Goal: Communication & Community: Answer question/provide support

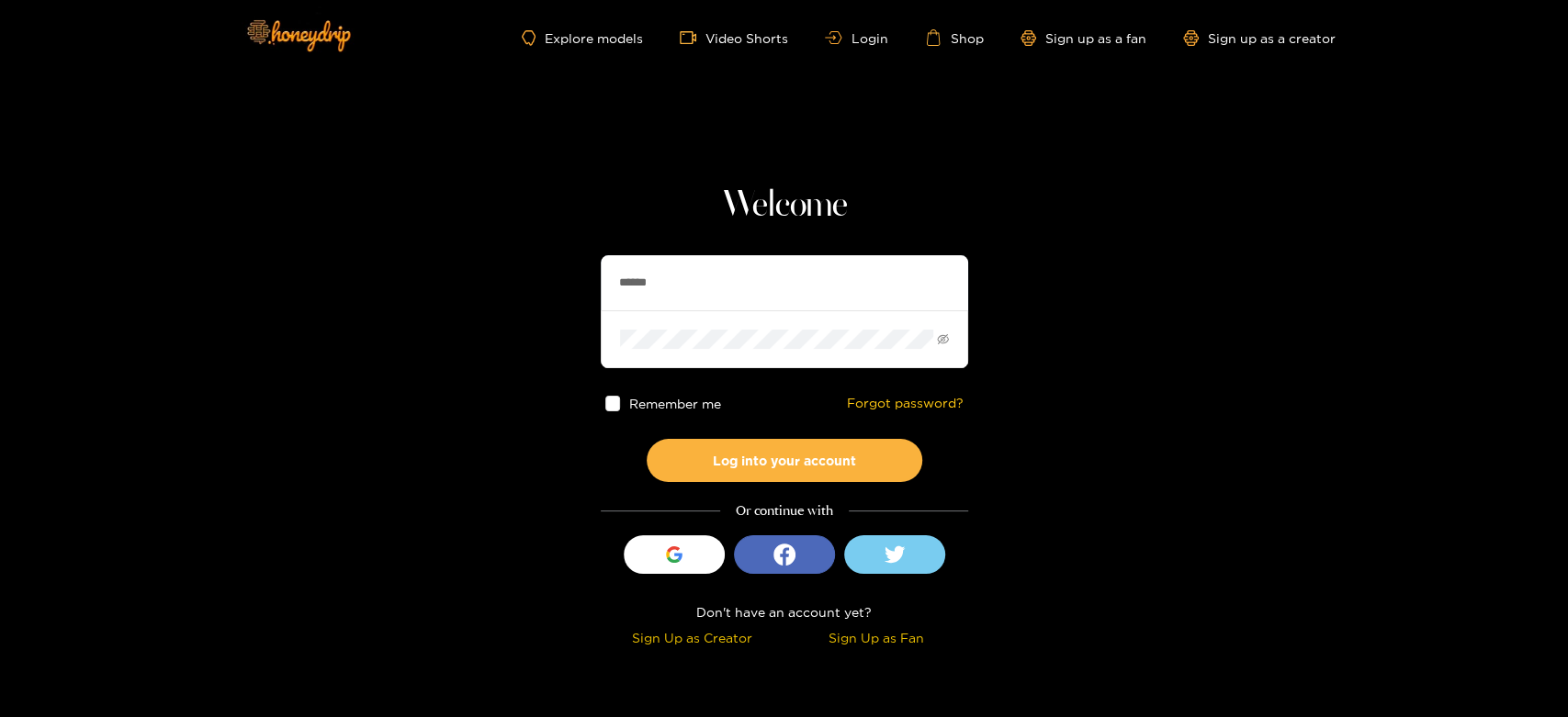
drag, startPoint x: 787, startPoint y: 264, endPoint x: 636, endPoint y: 296, distance: 154.4
click at [519, 288] on section "Welcome ****** Remember me Forgot password? Log into your account Or continue w…" at bounding box center [784, 326] width 1568 height 653
paste input "*"
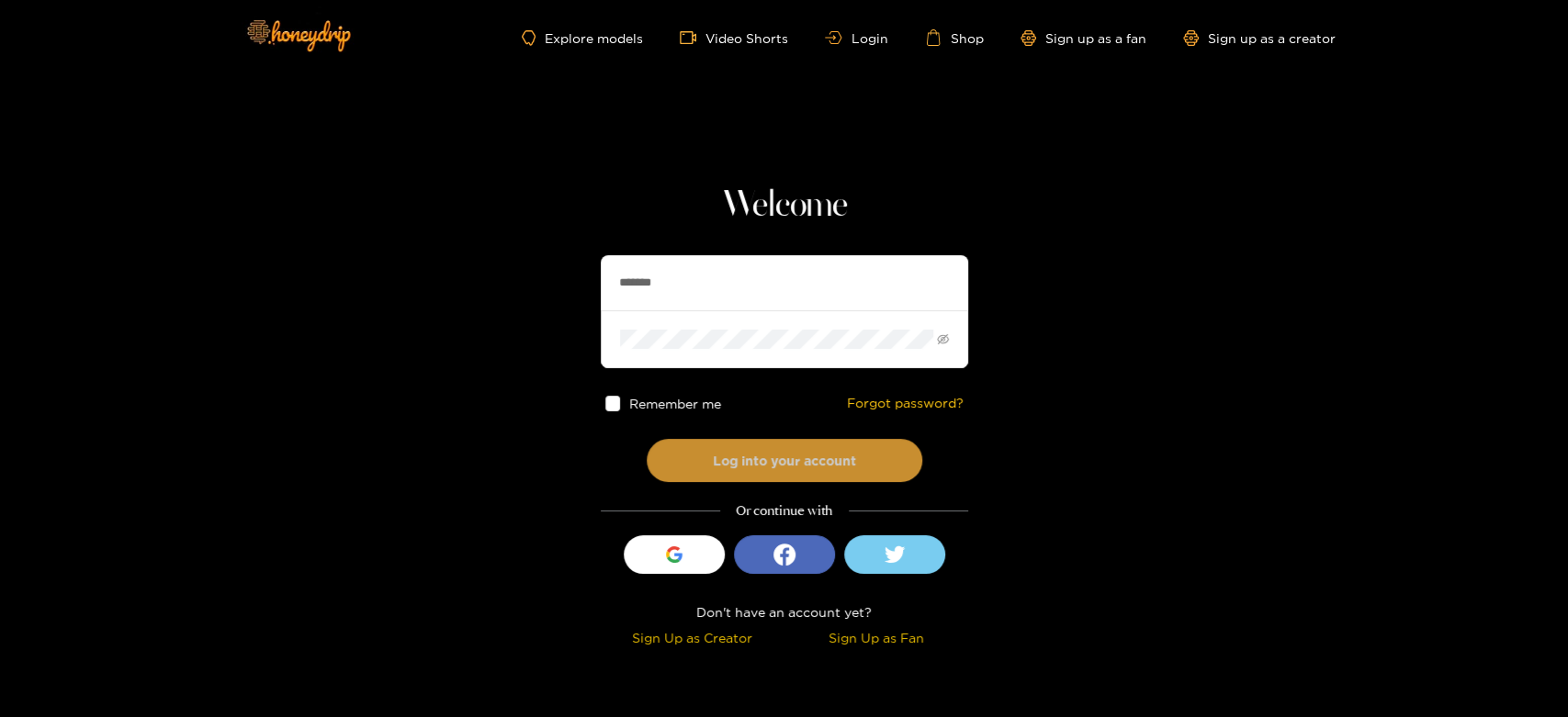
type input "*******"
click at [742, 439] on button "Log into your account" at bounding box center [784, 460] width 275 height 44
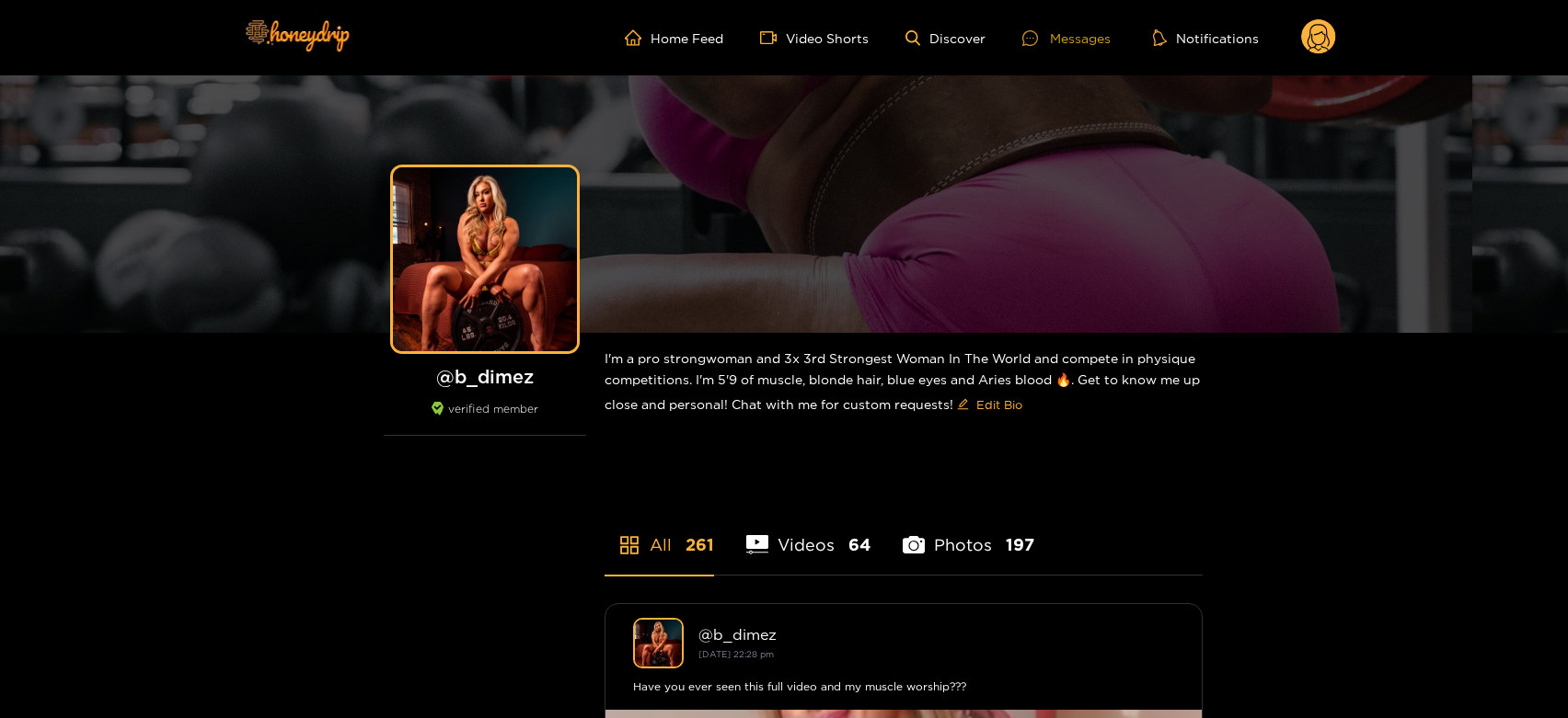
click at [1053, 42] on div "Messages" at bounding box center [1066, 38] width 88 height 21
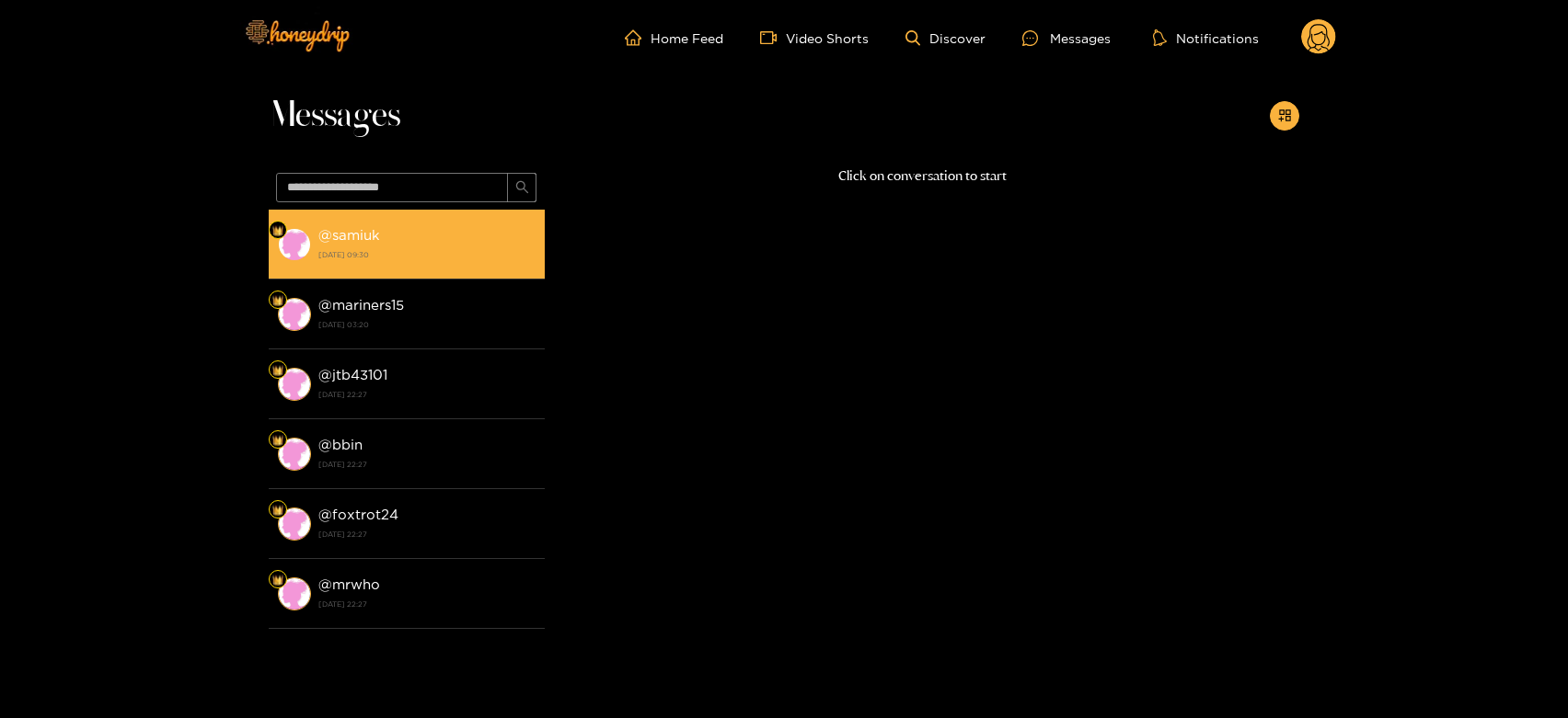
click at [383, 239] on div "@ samiuk [DATE] 09:30" at bounding box center [427, 244] width 217 height 42
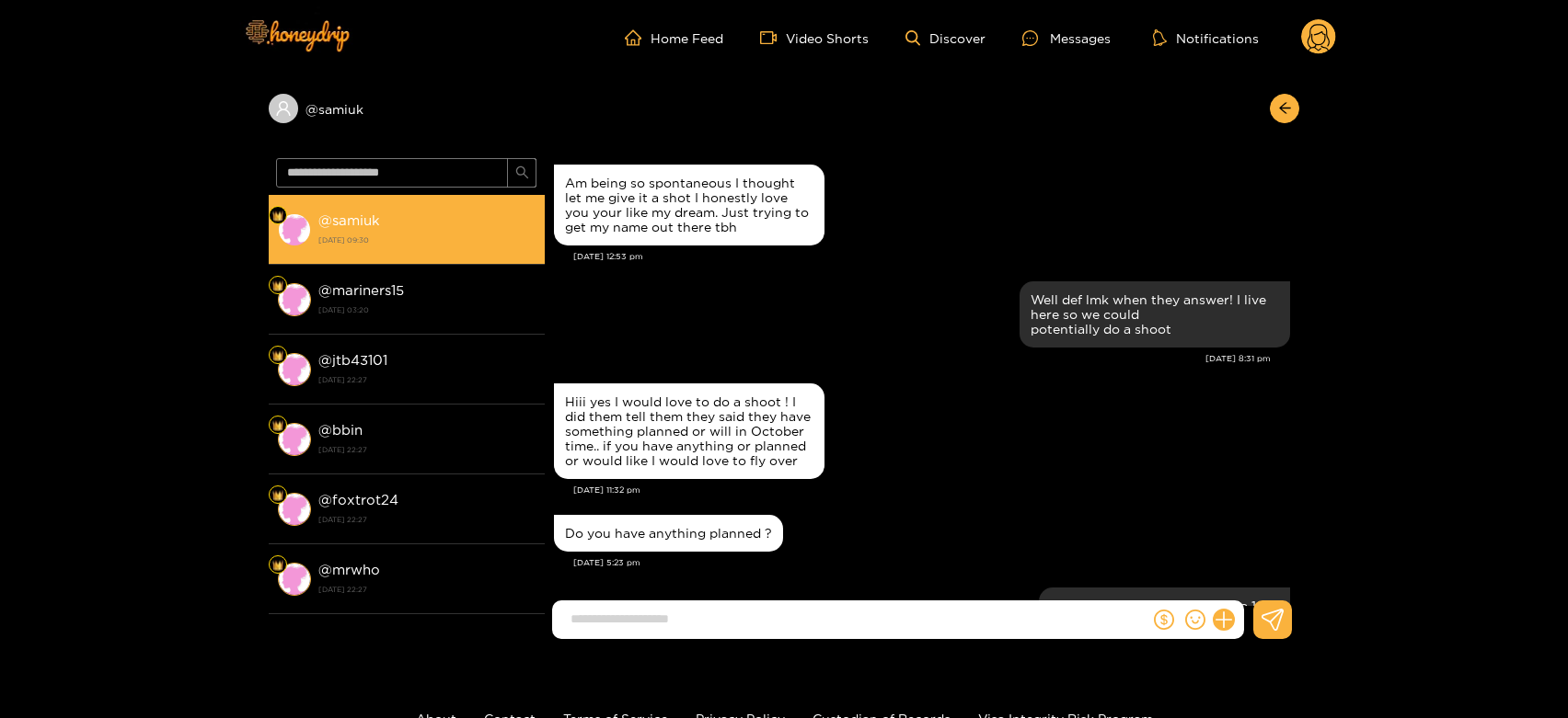
scroll to position [2281, 0]
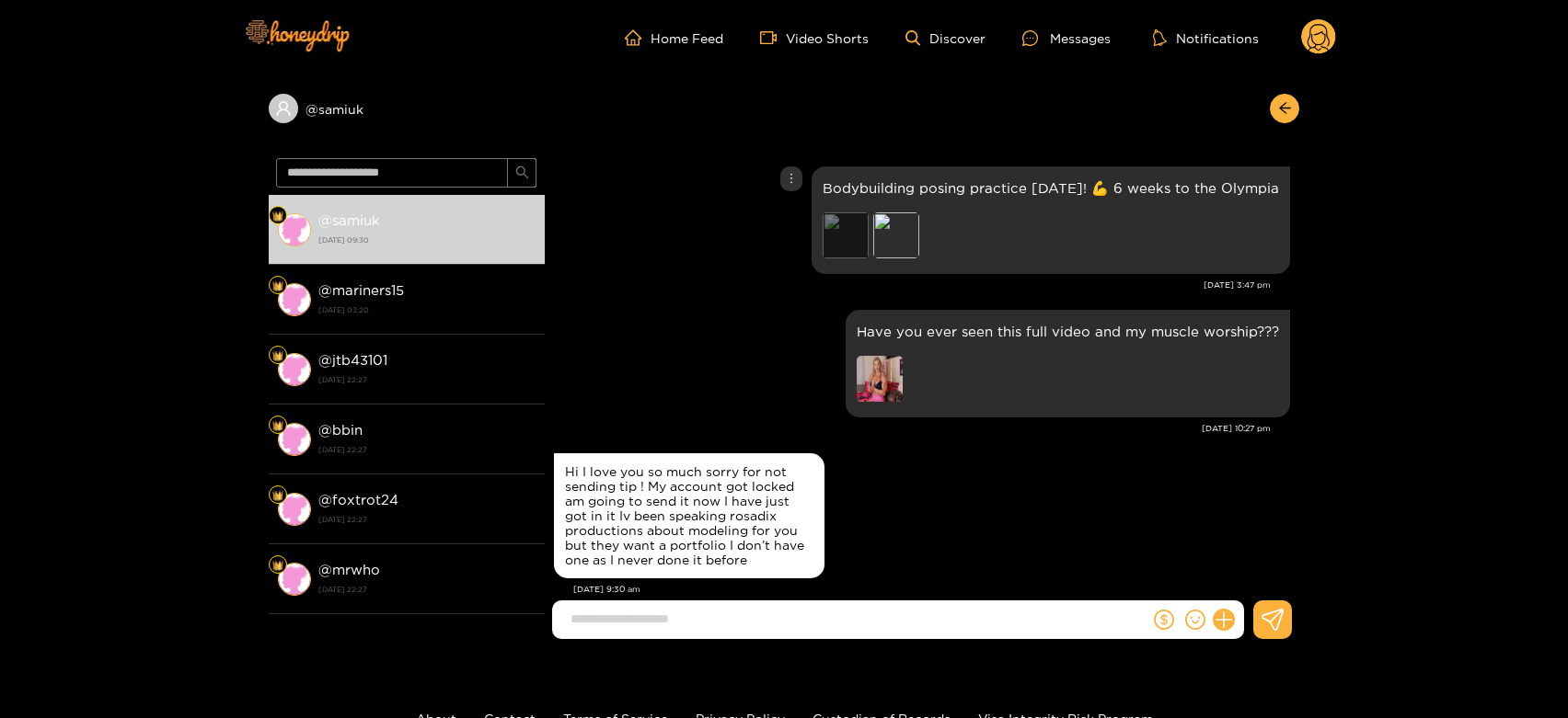
click at [859, 212] on div "Preview" at bounding box center [845, 236] width 46 height 46
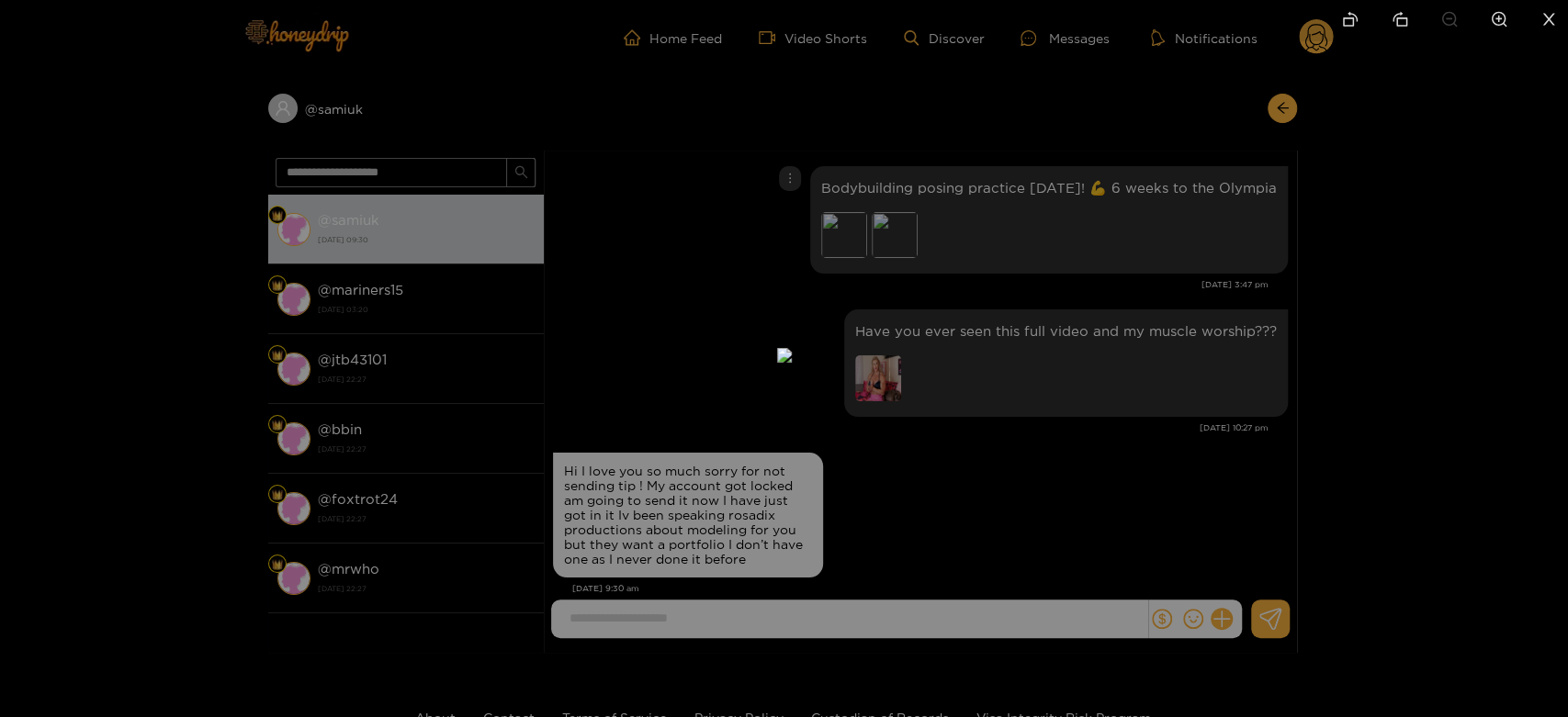
click at [1051, 286] on div at bounding box center [784, 358] width 1568 height 717
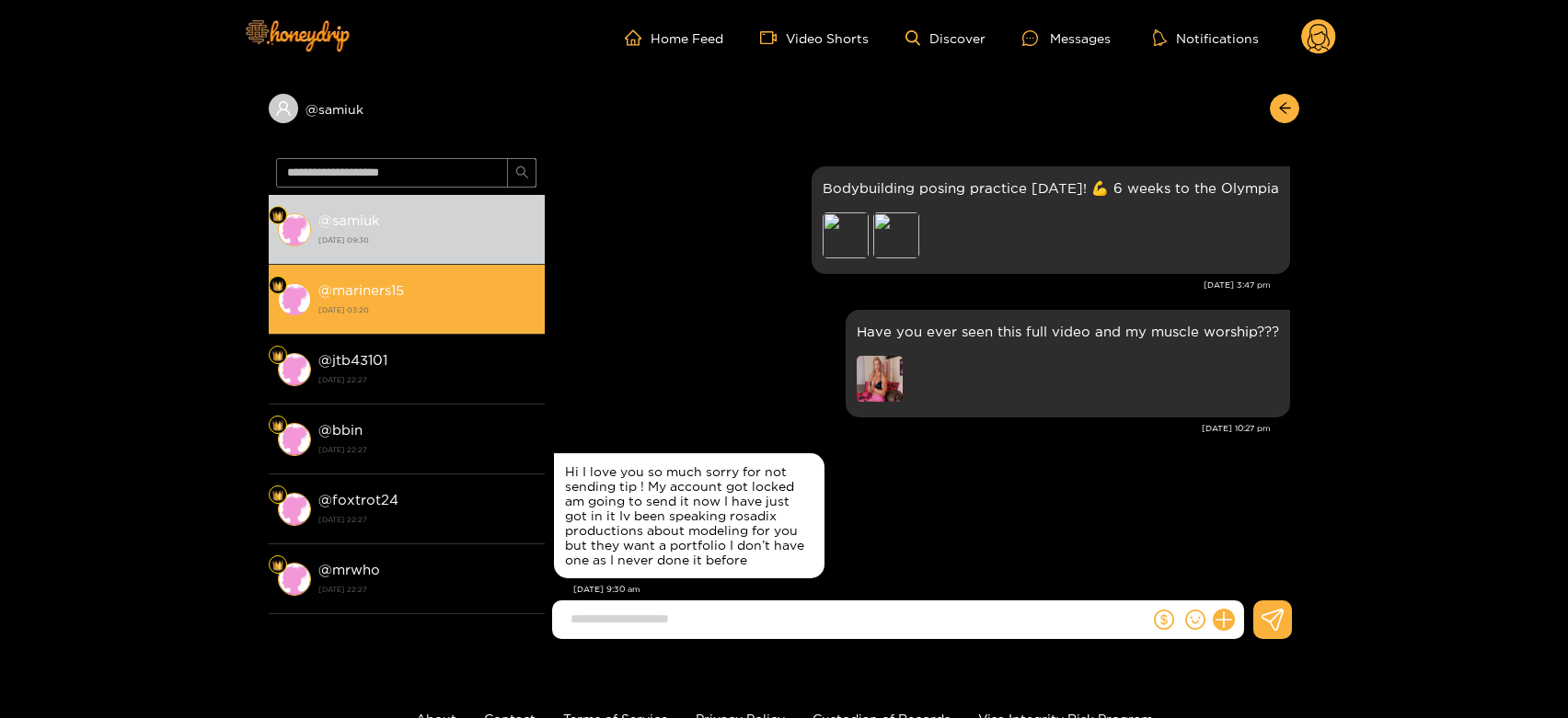
click at [465, 319] on div "@ mariners15 [DATE] 03:20" at bounding box center [427, 299] width 217 height 42
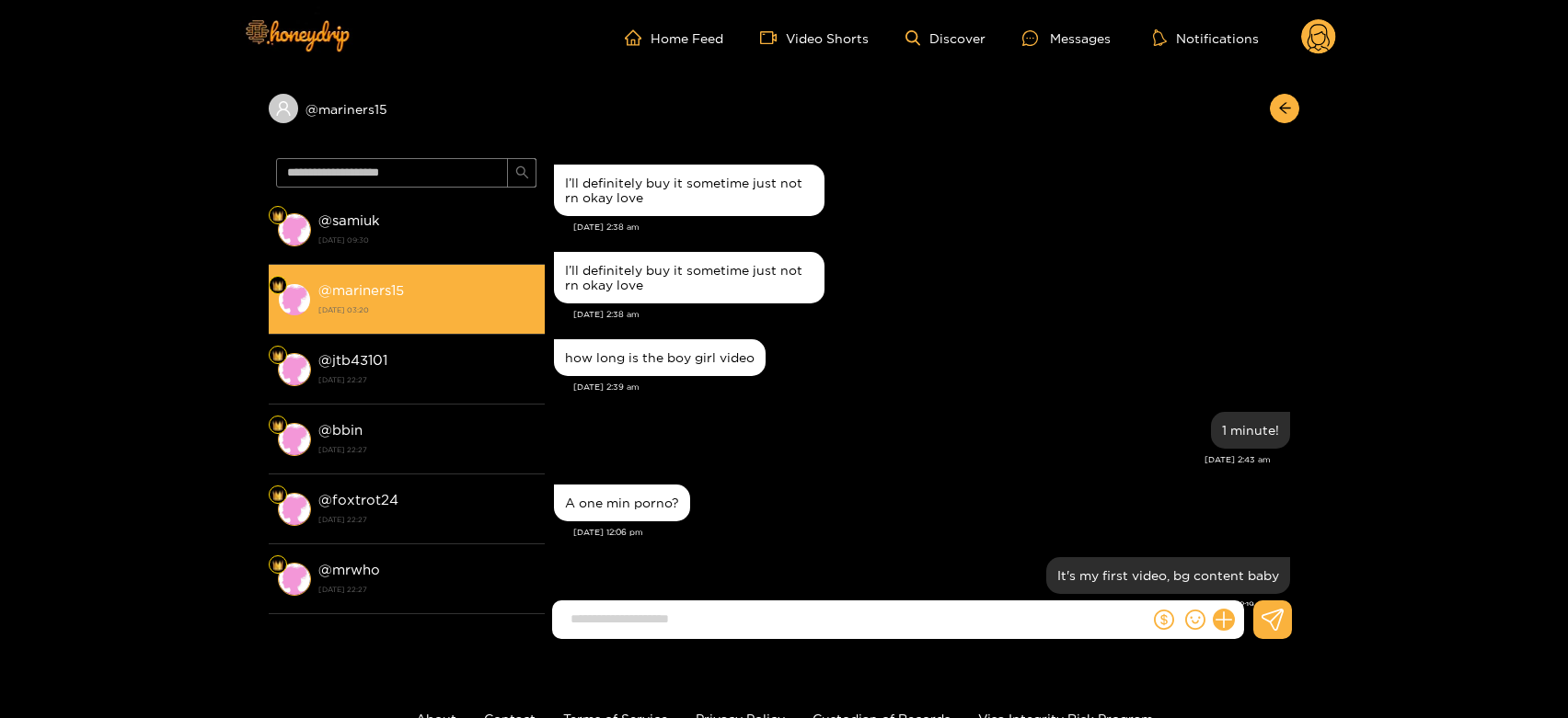
scroll to position [2337, 0]
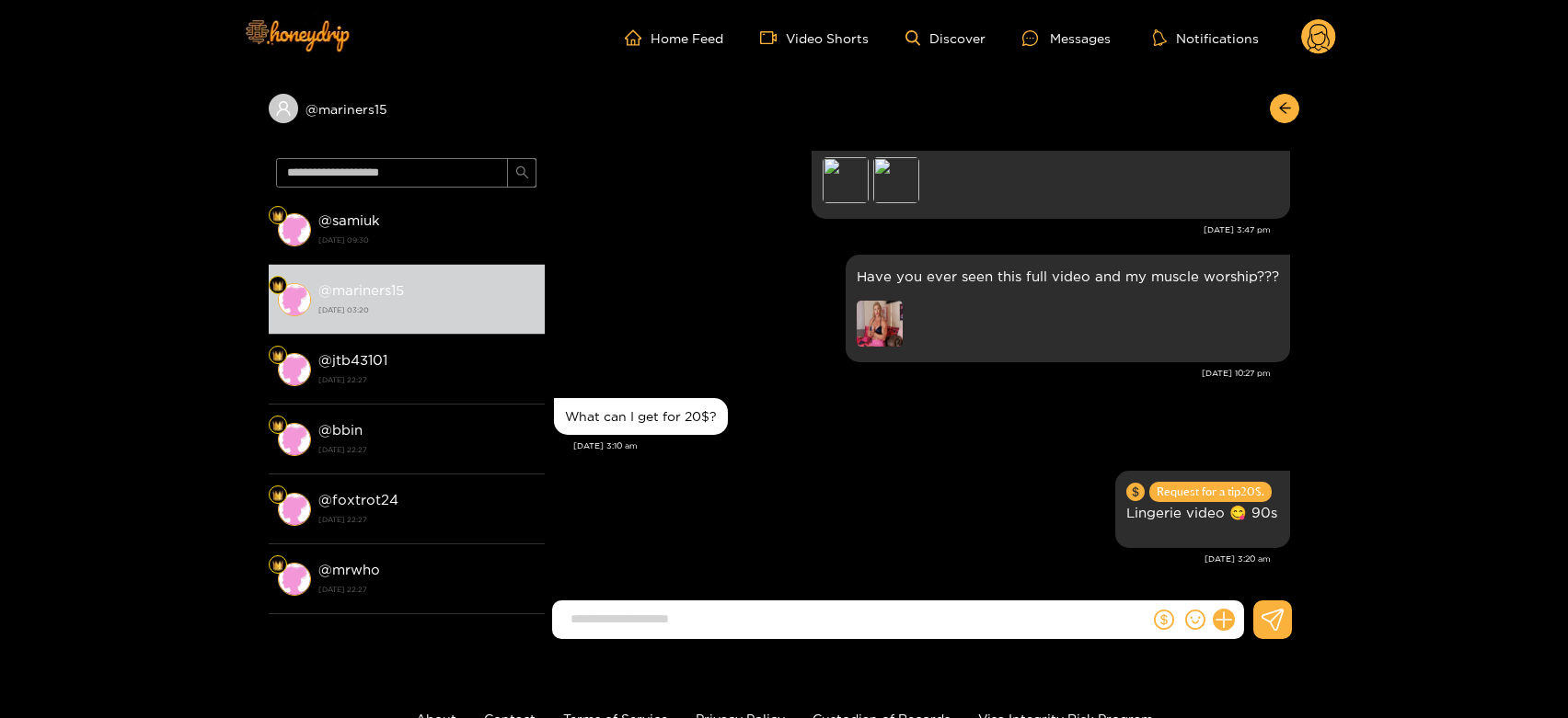
click at [817, 429] on div "What can I get for 20$?" at bounding box center [921, 417] width 736 height 46
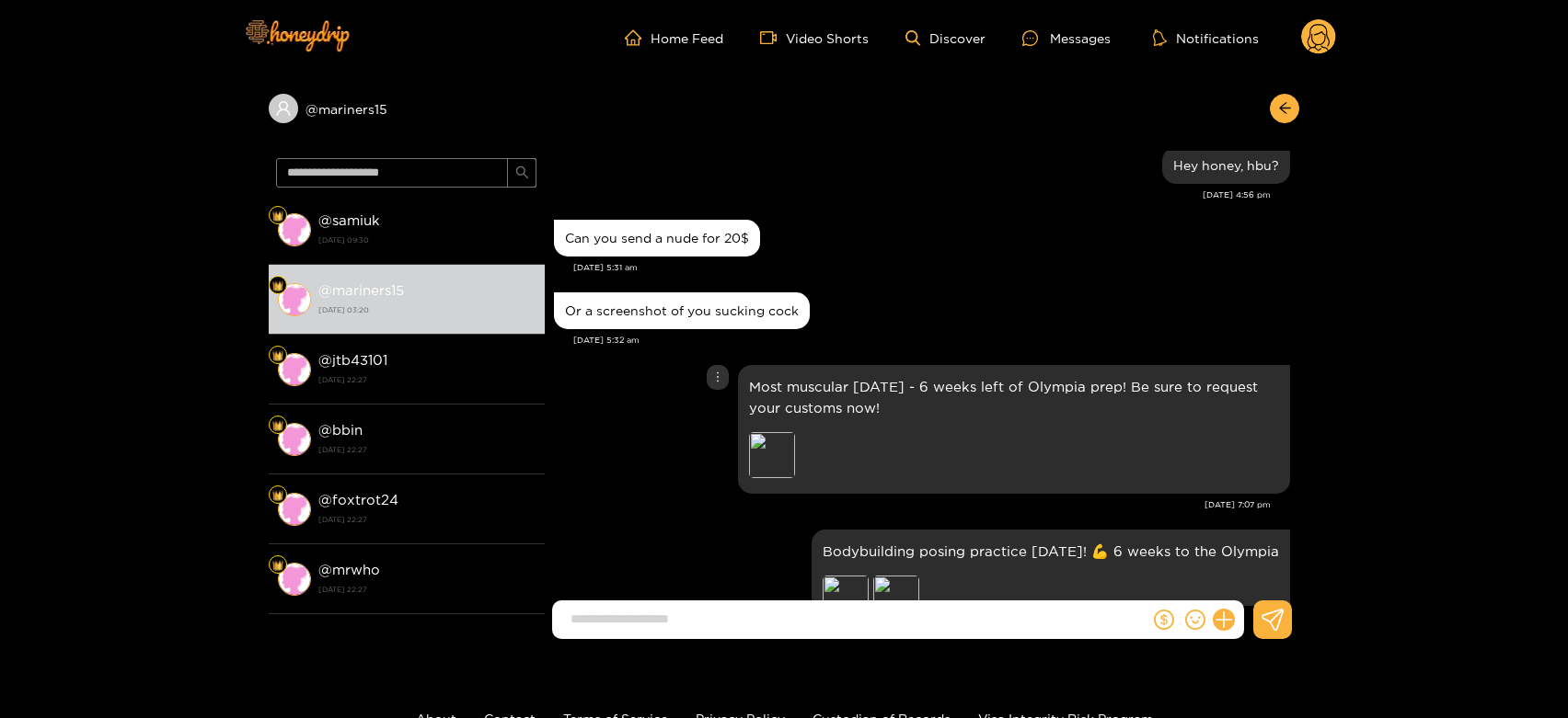
scroll to position [1913, 0]
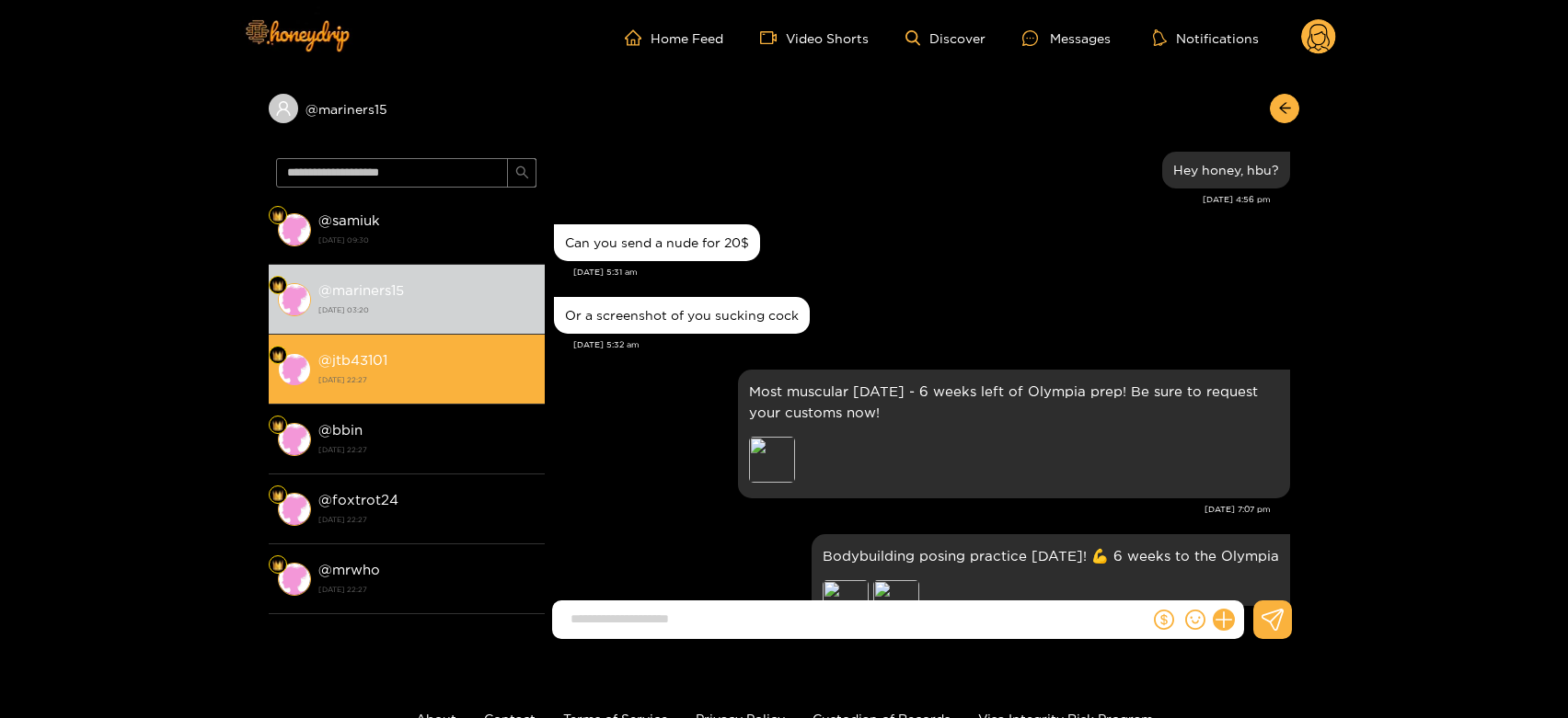
click at [434, 344] on li "@ jtb43101 [DATE] 22:27" at bounding box center [406, 369] width 276 height 70
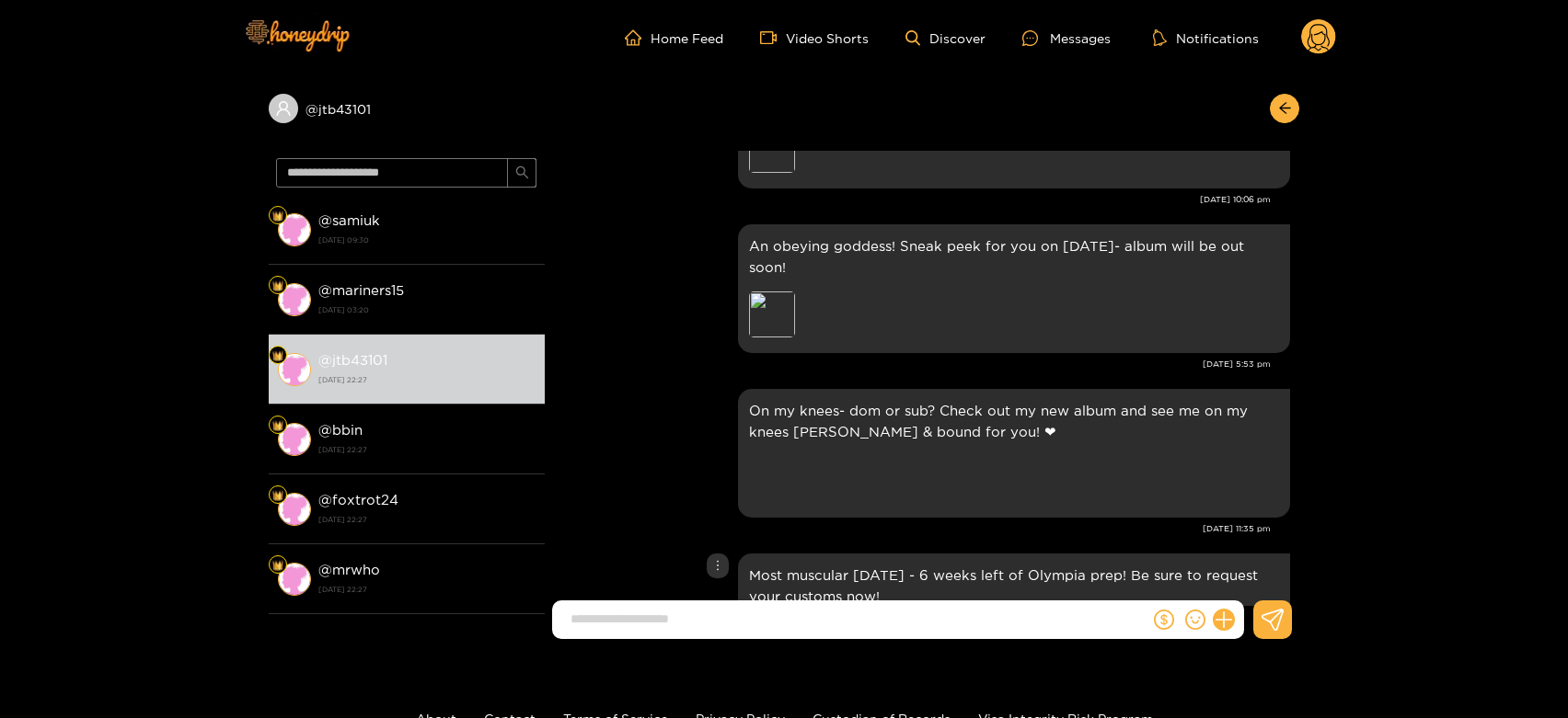
scroll to position [3111, 0]
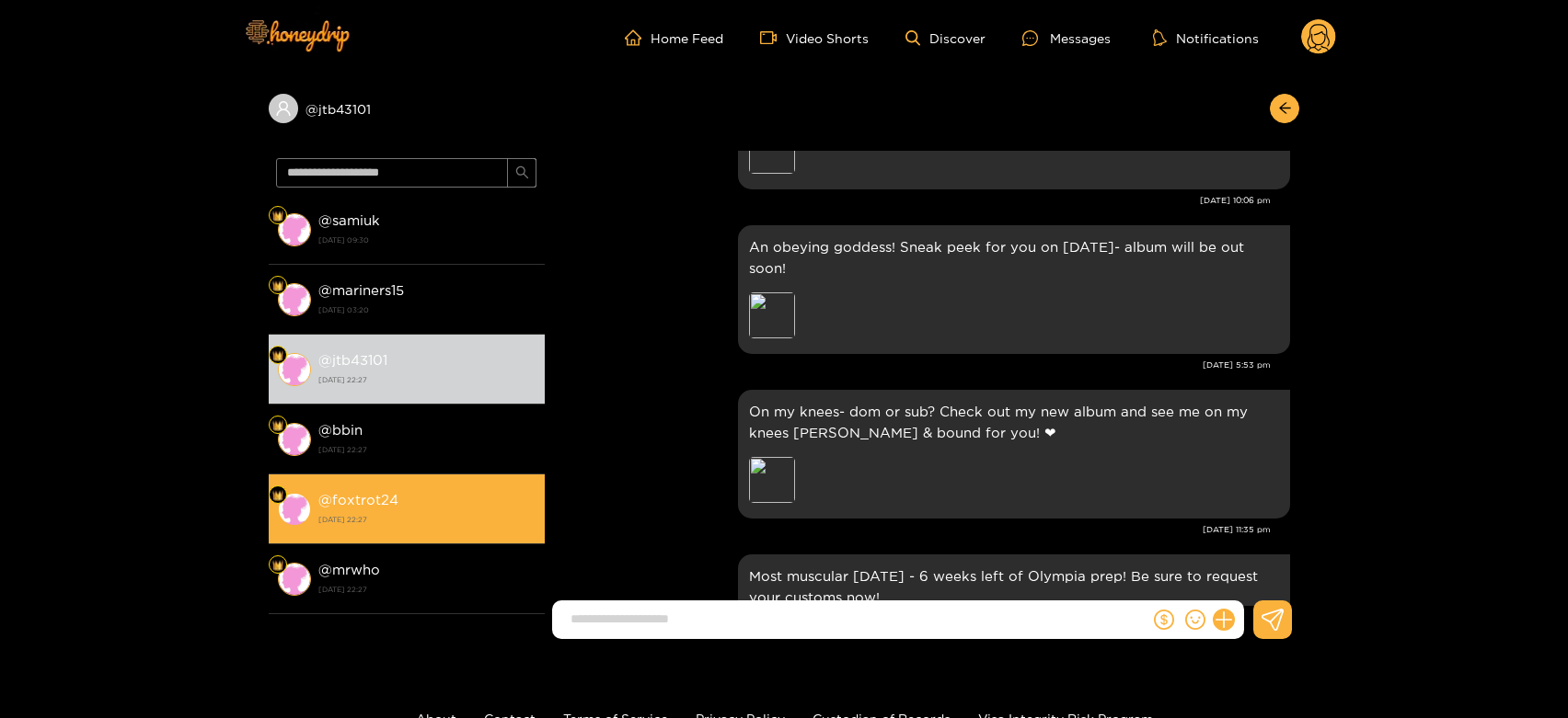
click at [447, 487] on li "@ foxtrot24 [DATE] 22:27" at bounding box center [406, 509] width 276 height 70
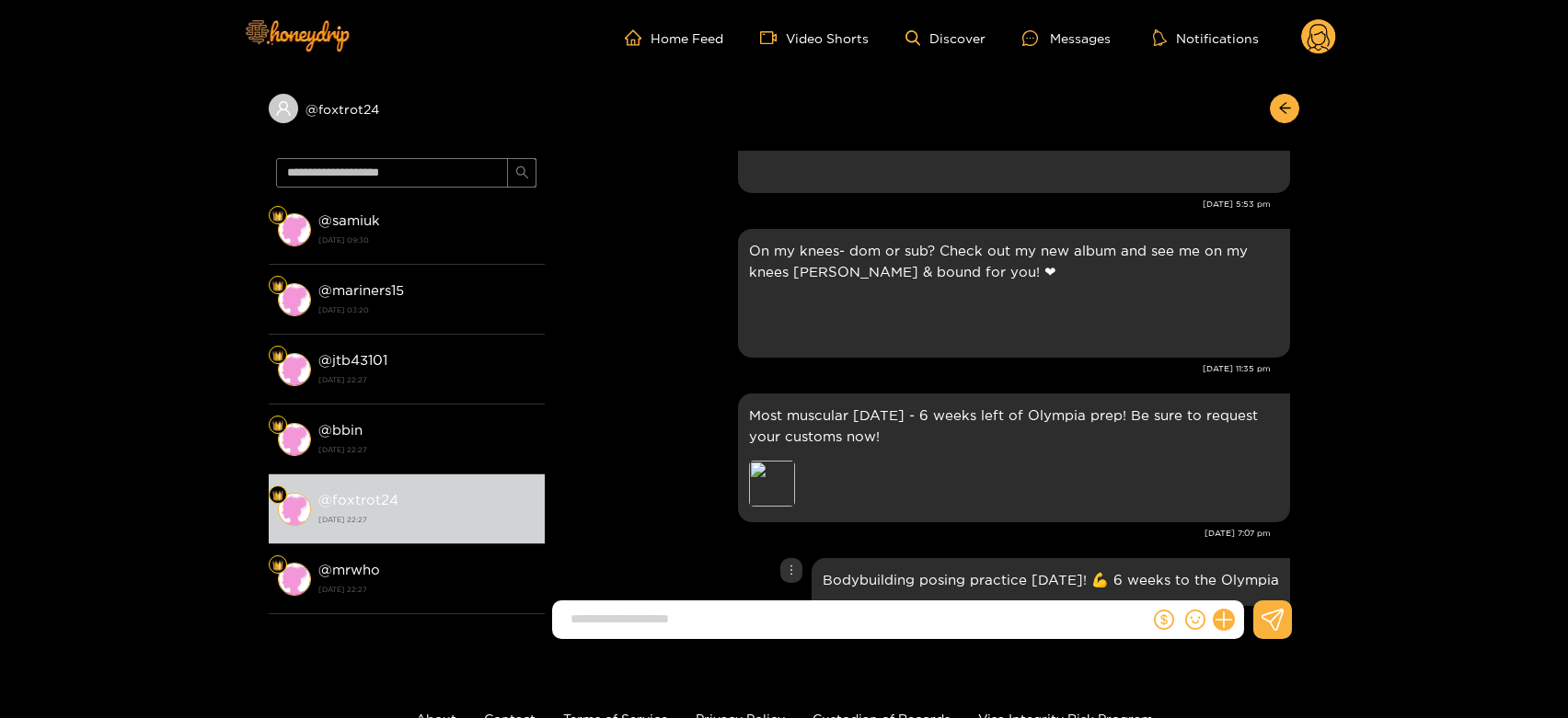
scroll to position [3272, 0]
click at [1327, 32] on icon at bounding box center [1318, 40] width 22 height 32
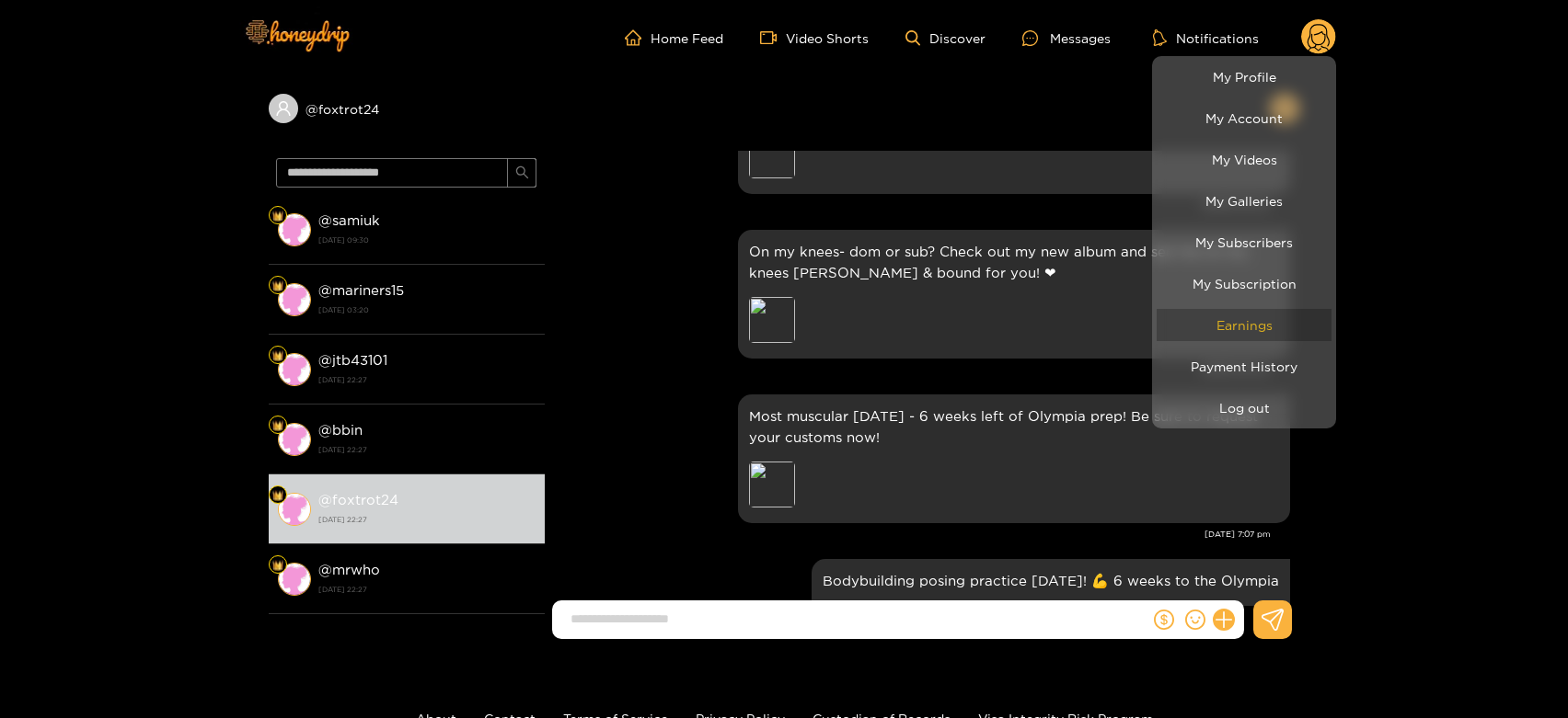
click at [1246, 319] on link "Earnings" at bounding box center [1243, 325] width 174 height 32
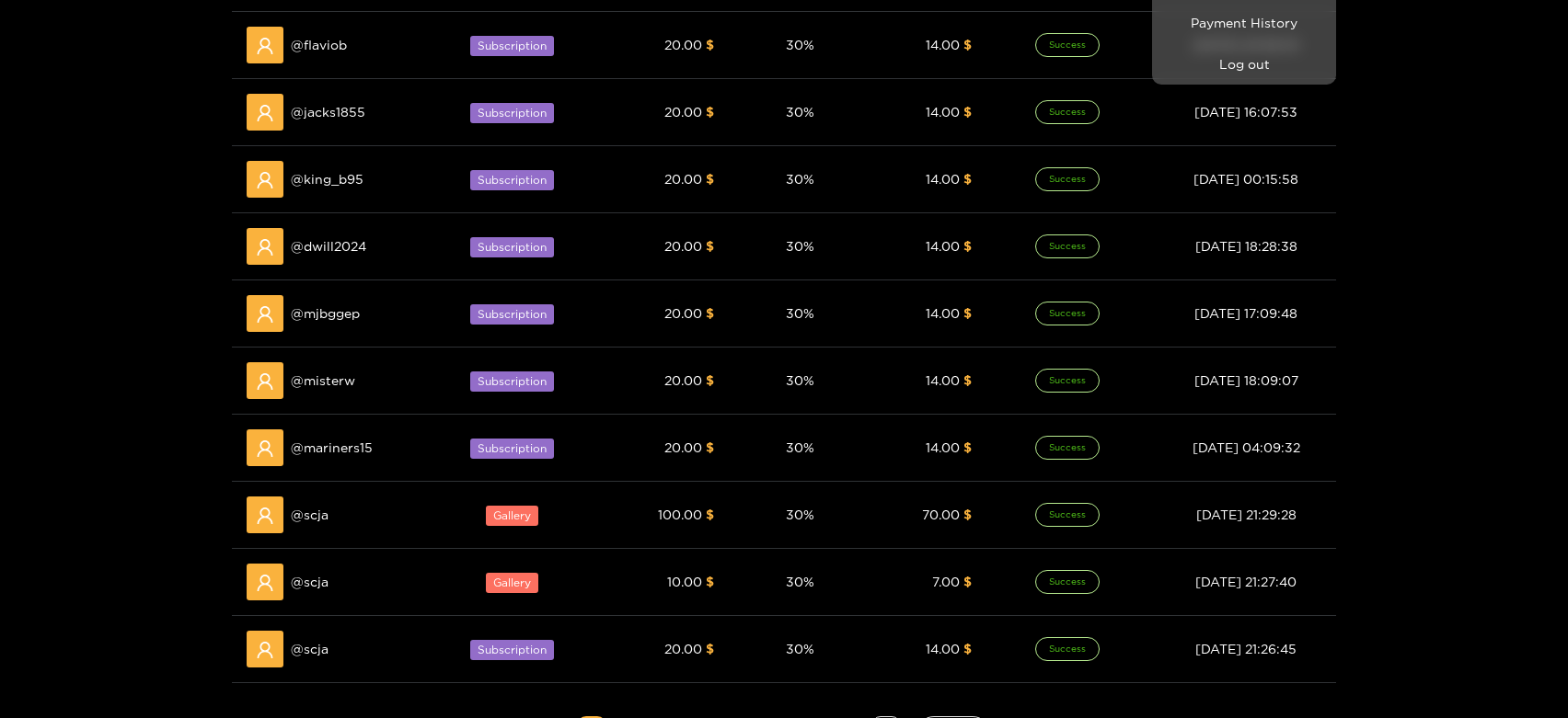
scroll to position [348, 0]
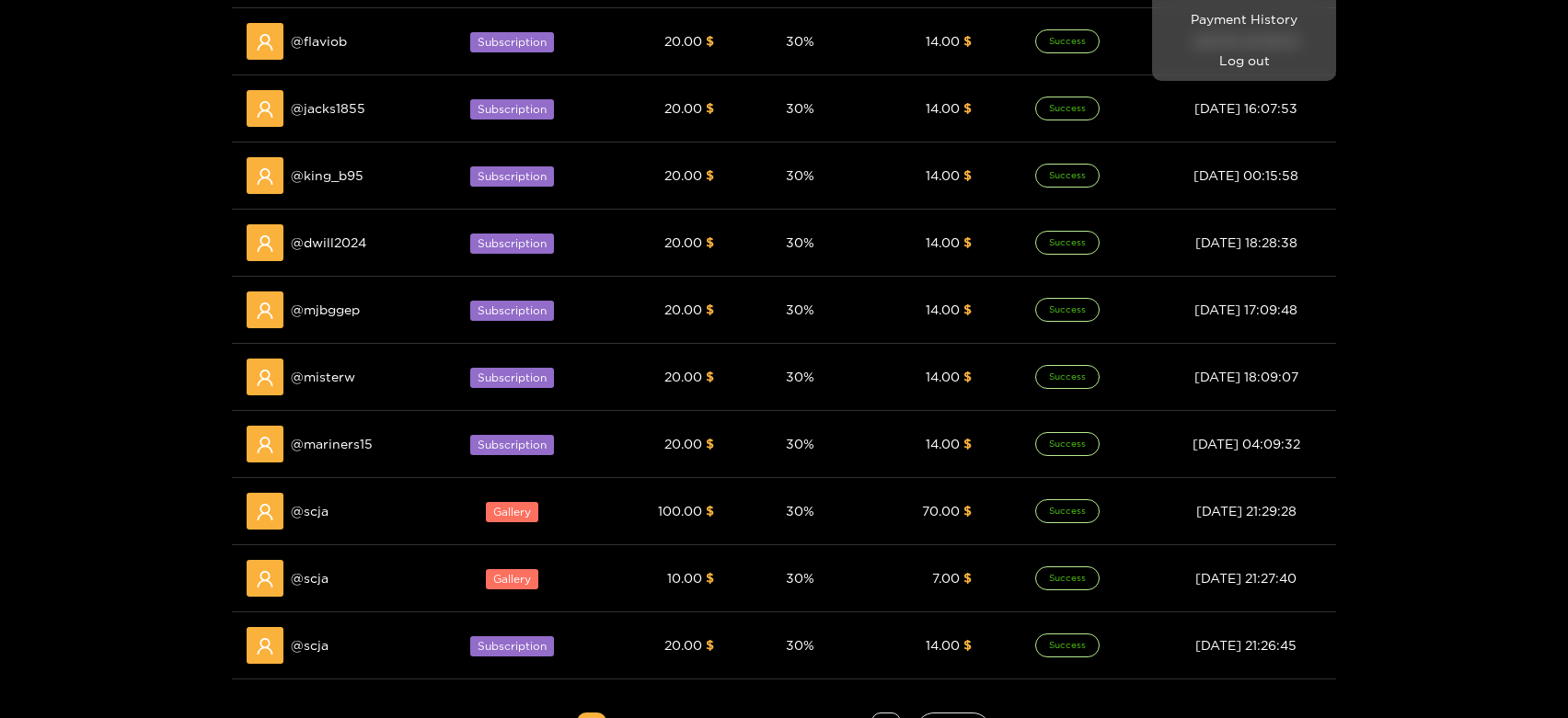
click at [323, 516] on div at bounding box center [784, 359] width 1568 height 718
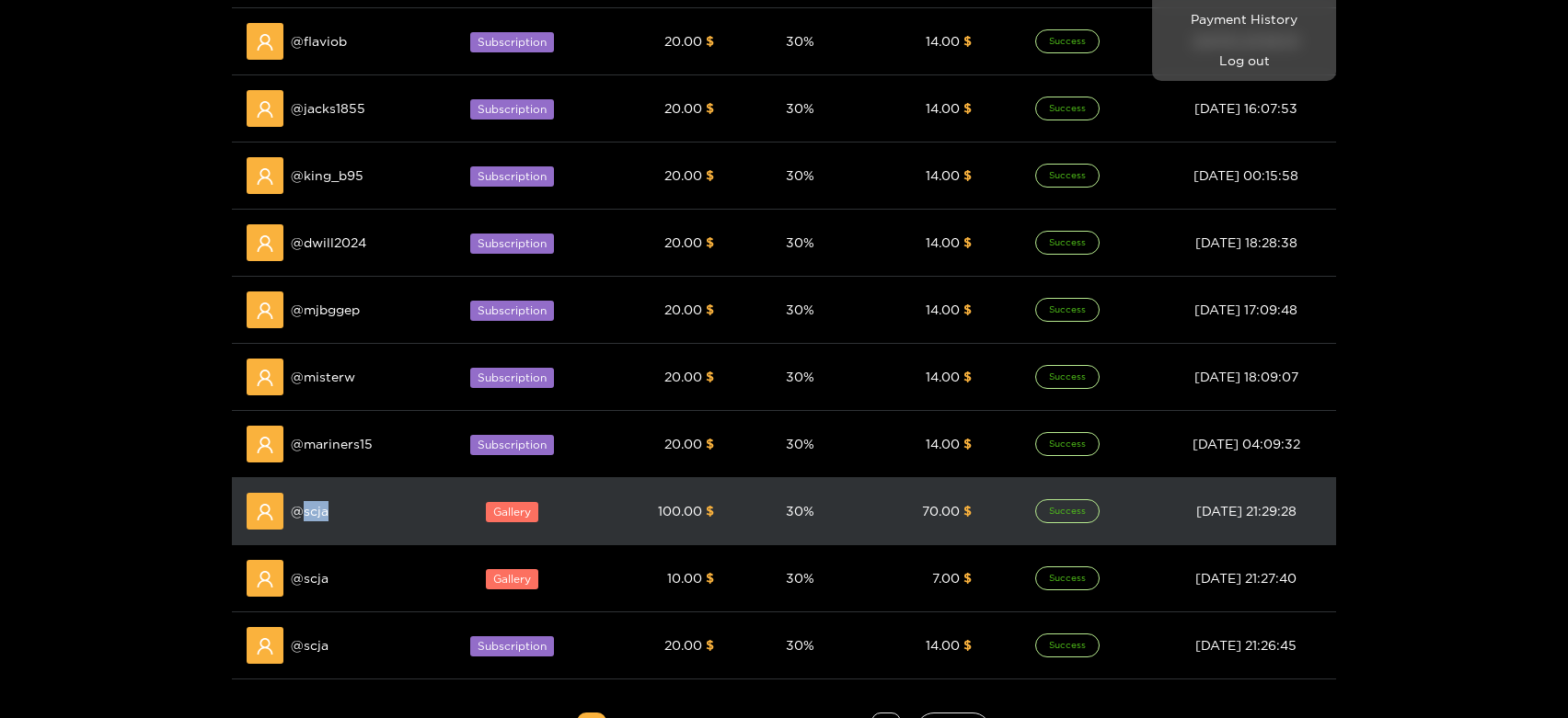
copy span "scja"
click at [323, 516] on span "@ scja" at bounding box center [309, 511] width 38 height 20
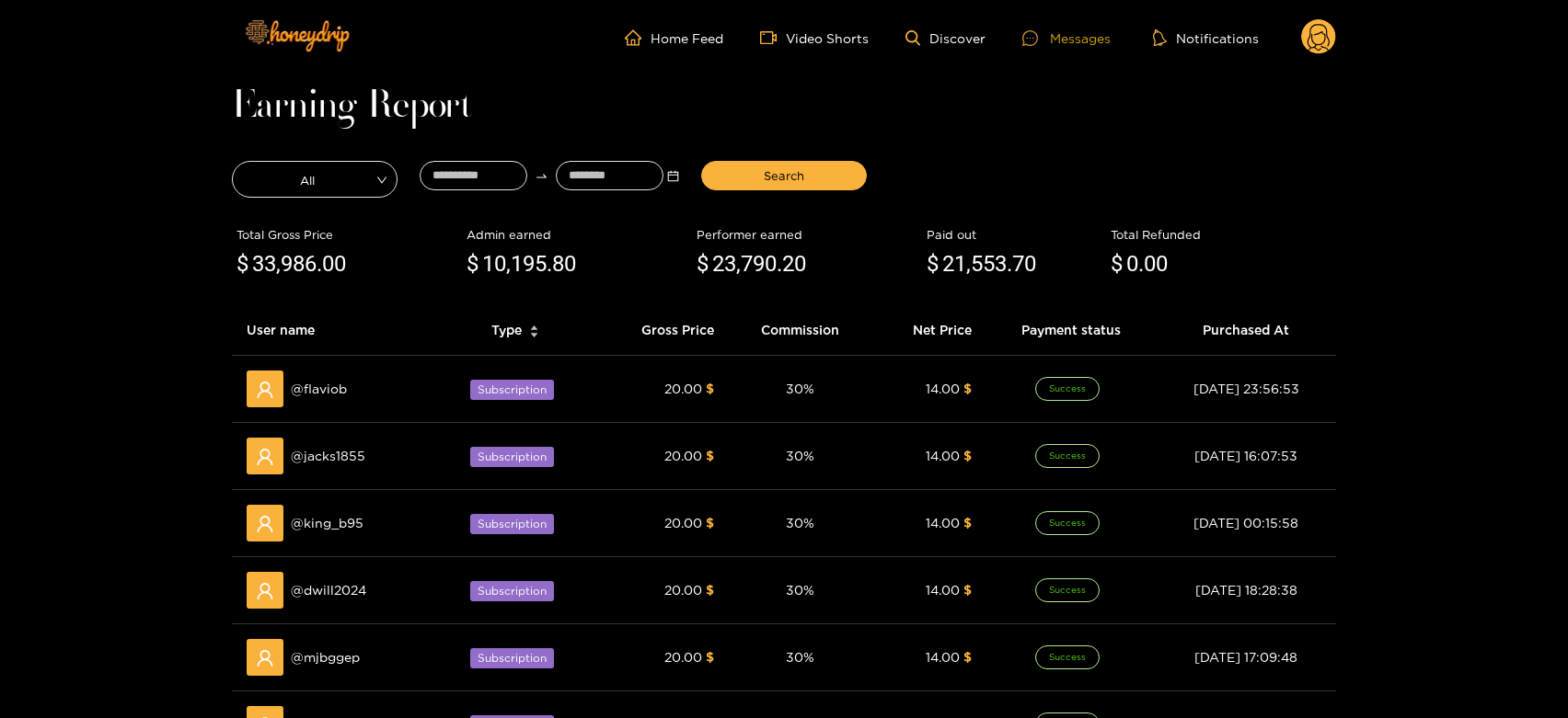
click at [1055, 37] on div "Messages" at bounding box center [1066, 38] width 88 height 21
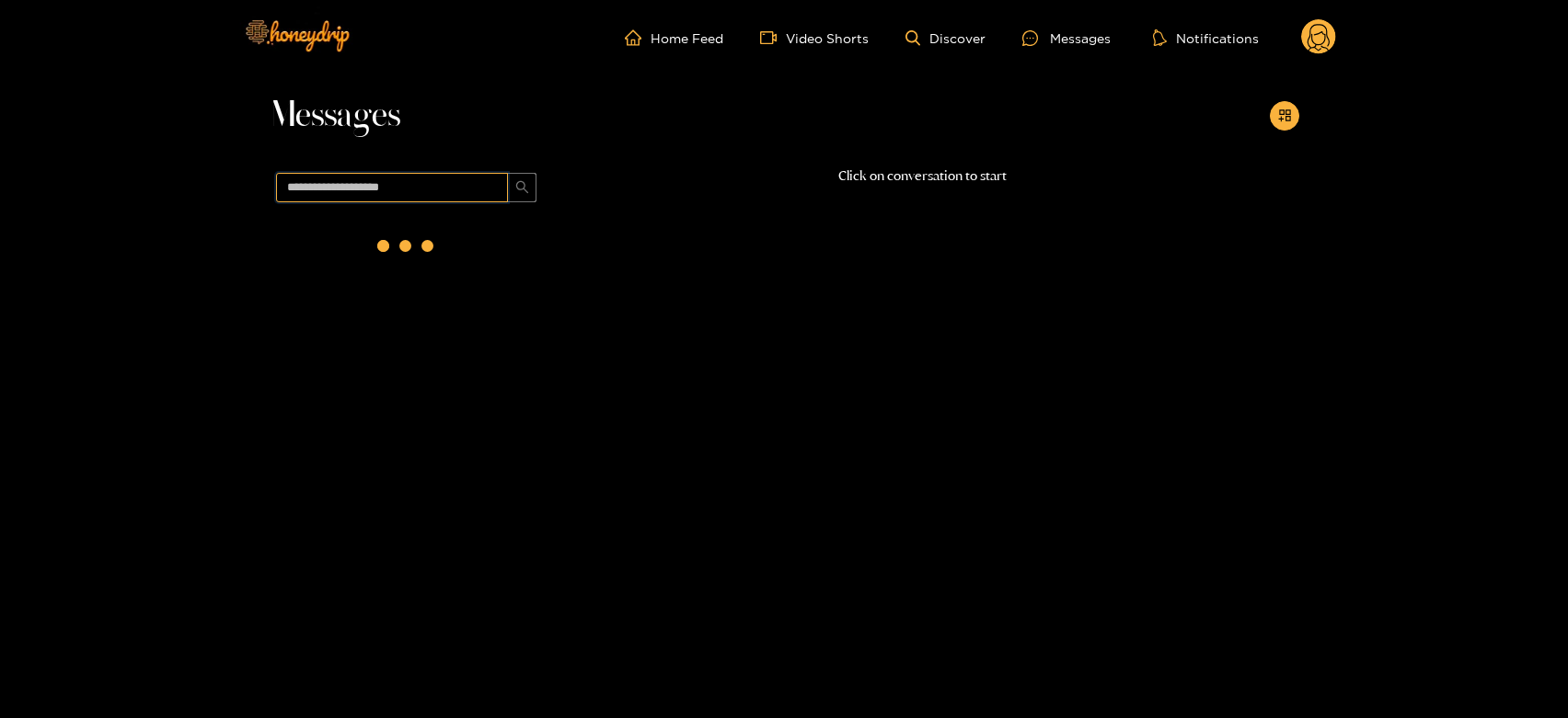
click at [463, 185] on input "text" at bounding box center [392, 187] width 232 height 30
paste input "****"
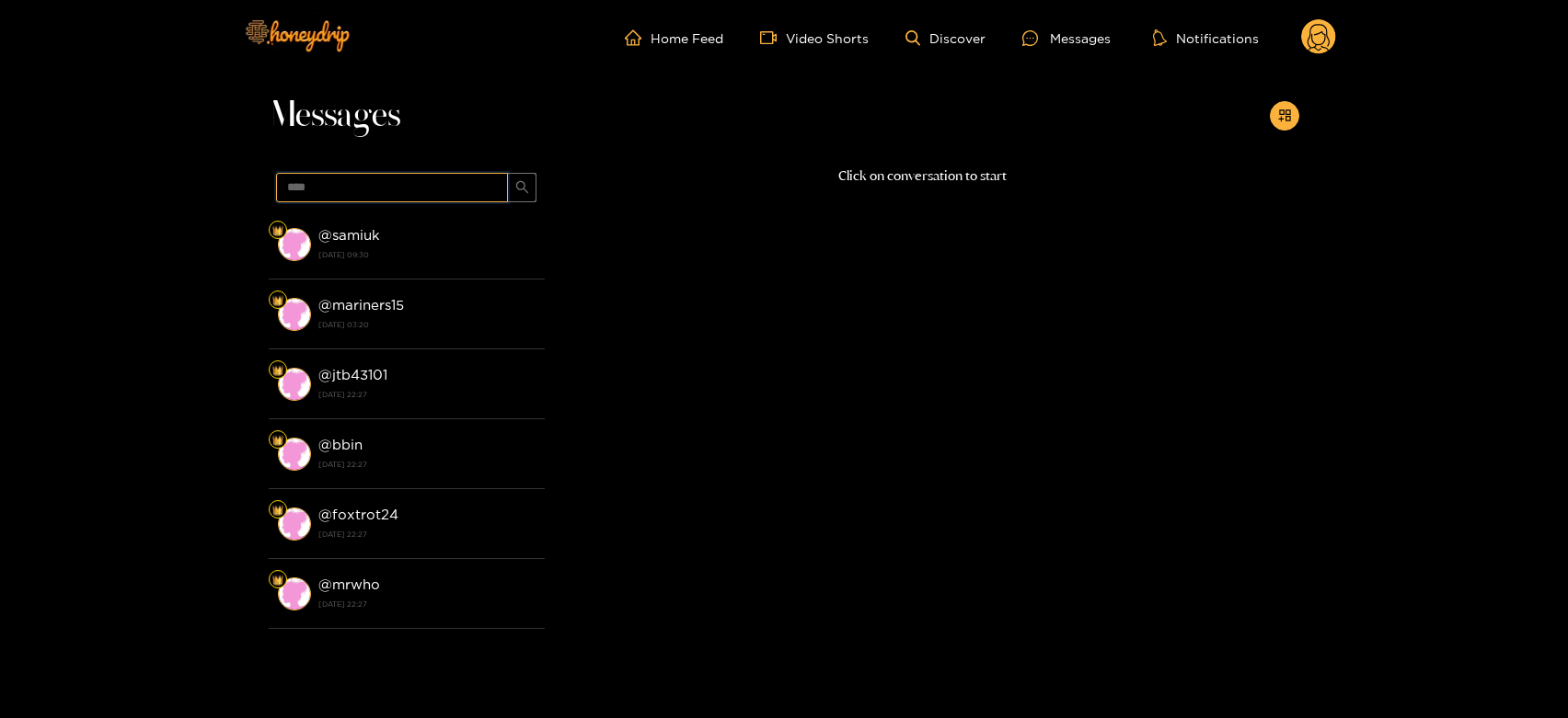
type input "****"
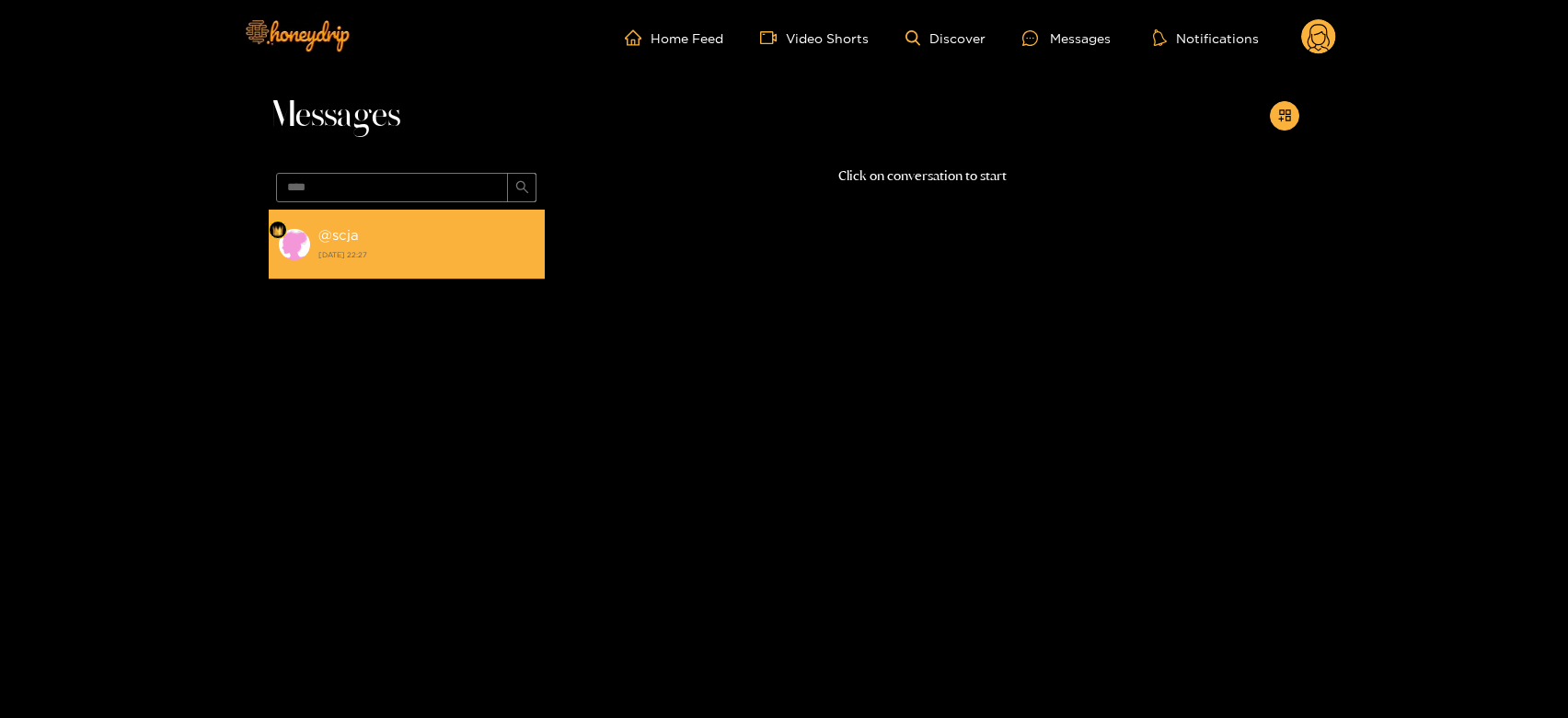
click at [442, 235] on div "@ scja [DATE] 22:27" at bounding box center [427, 244] width 217 height 42
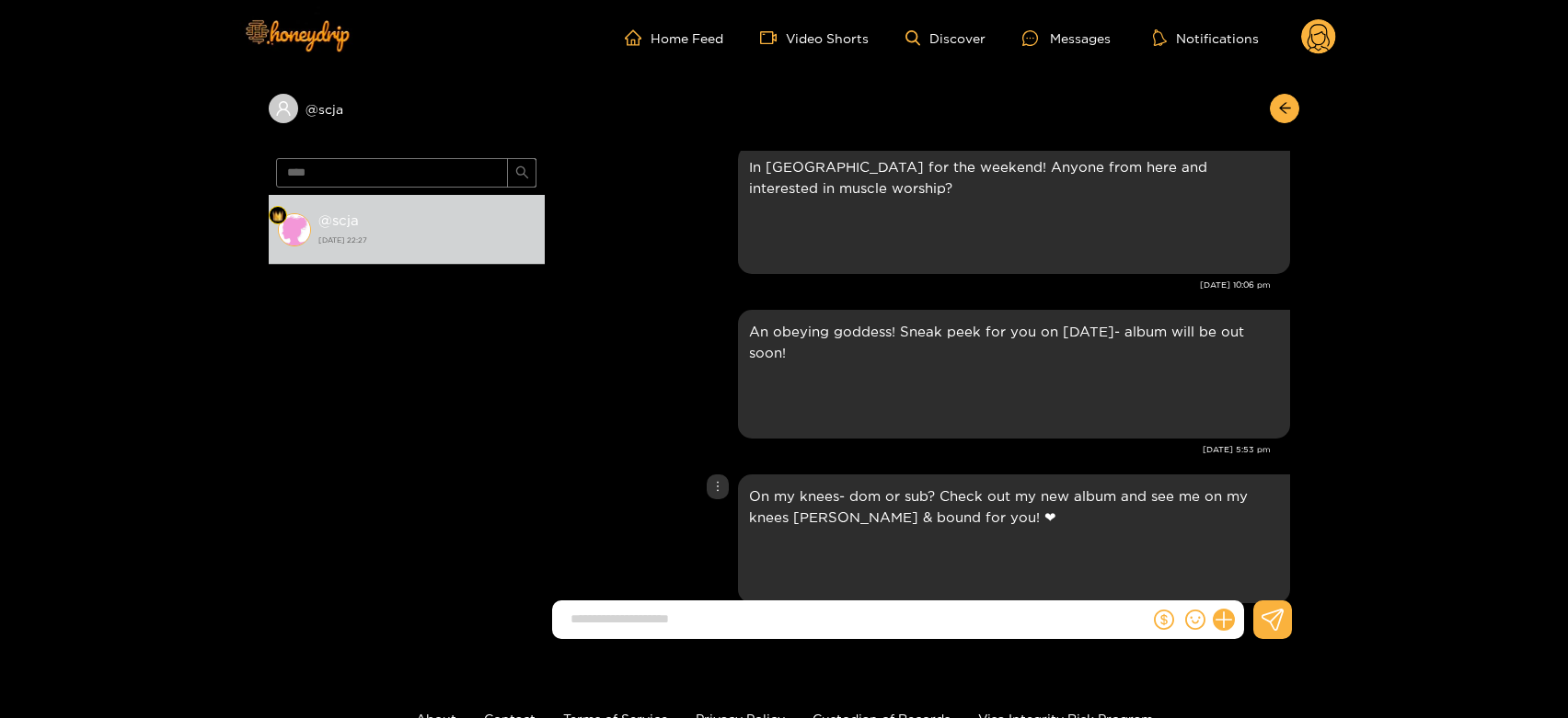
scroll to position [2878, 0]
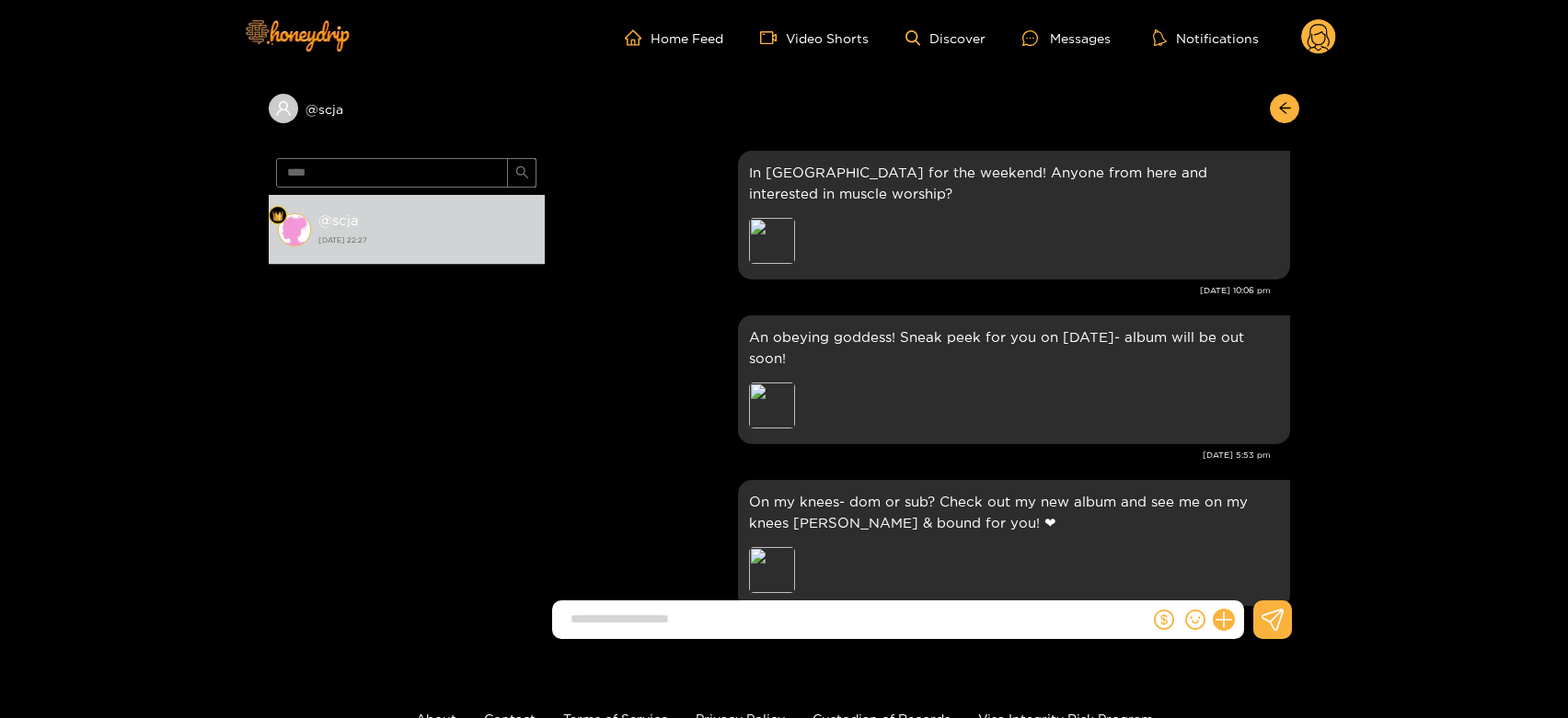
click at [1309, 37] on icon at bounding box center [1318, 40] width 22 height 32
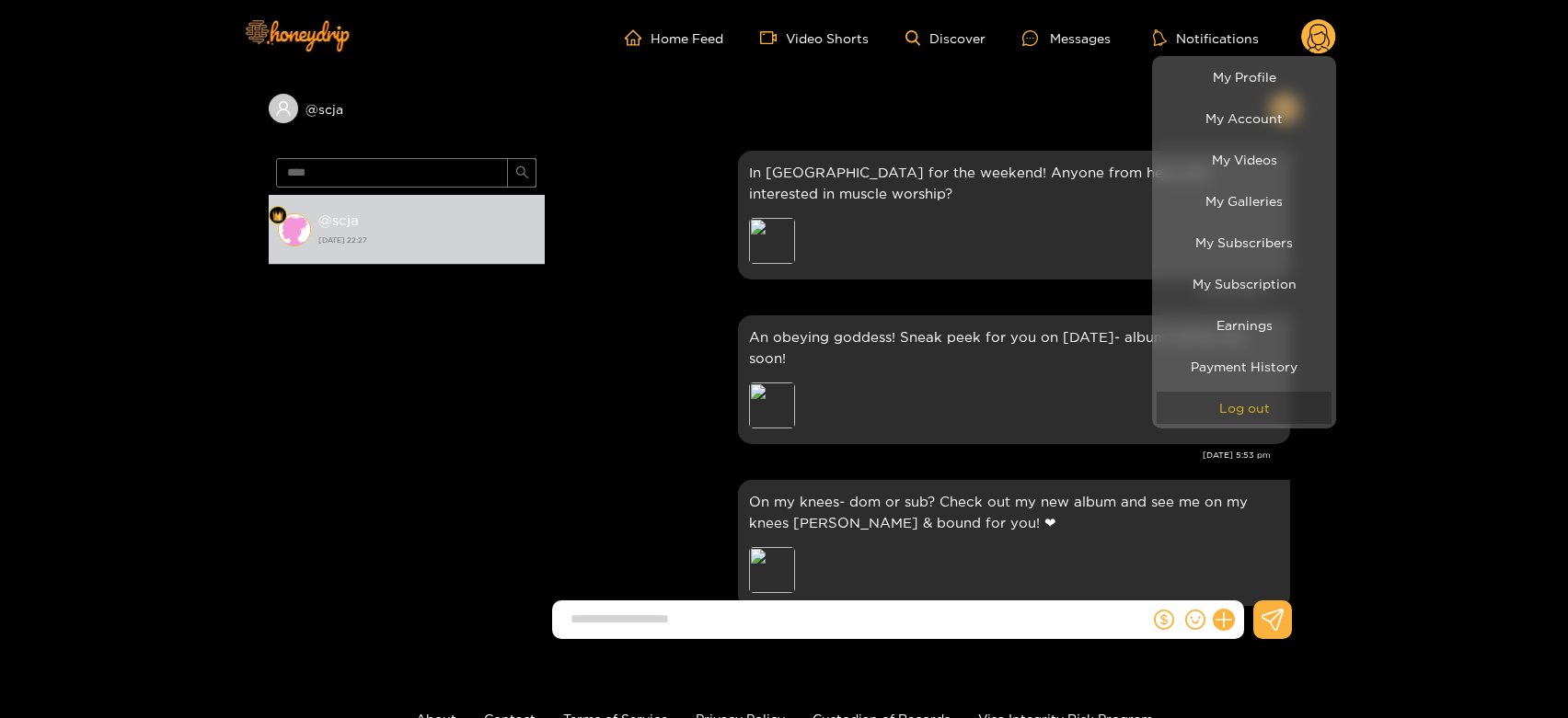
click at [1232, 412] on button "Log out" at bounding box center [1243, 407] width 174 height 32
